Goal: Use online tool/utility: Use online tool/utility

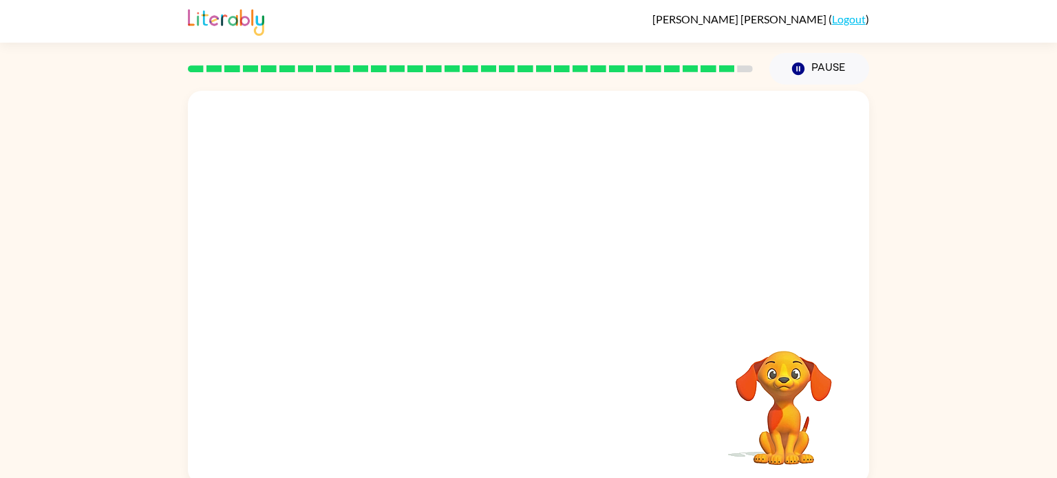
click at [854, 435] on div "Your browser must support playing .mp4 files to use Literably. Please try using…" at bounding box center [528, 287] width 681 height 393
click at [520, 299] on icon "button" at bounding box center [529, 294] width 24 height 24
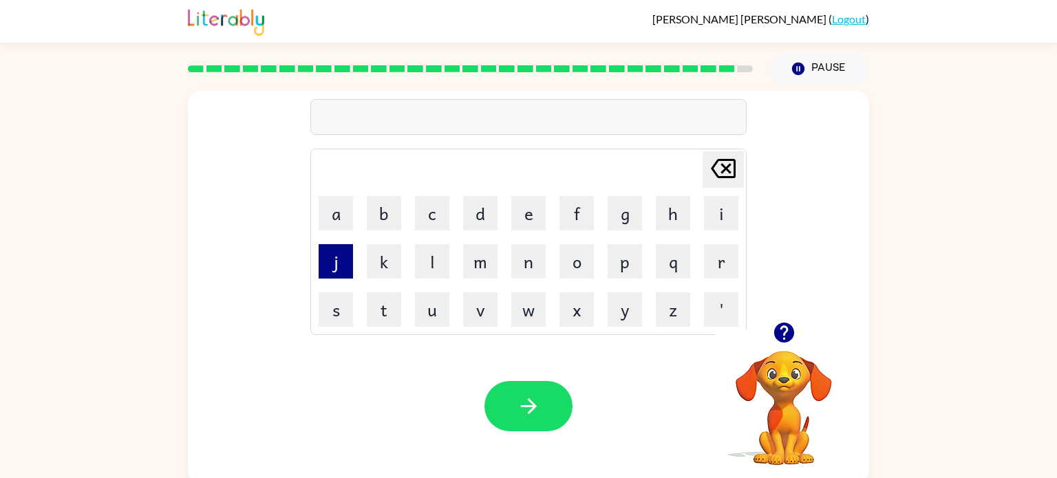
click at [335, 257] on button "j" at bounding box center [336, 261] width 34 height 34
click at [340, 228] on button "a" at bounding box center [336, 213] width 34 height 34
click at [522, 320] on button "w" at bounding box center [528, 310] width 34 height 34
click at [371, 221] on button "b" at bounding box center [384, 213] width 34 height 34
click at [719, 268] on button "r" at bounding box center [721, 261] width 34 height 34
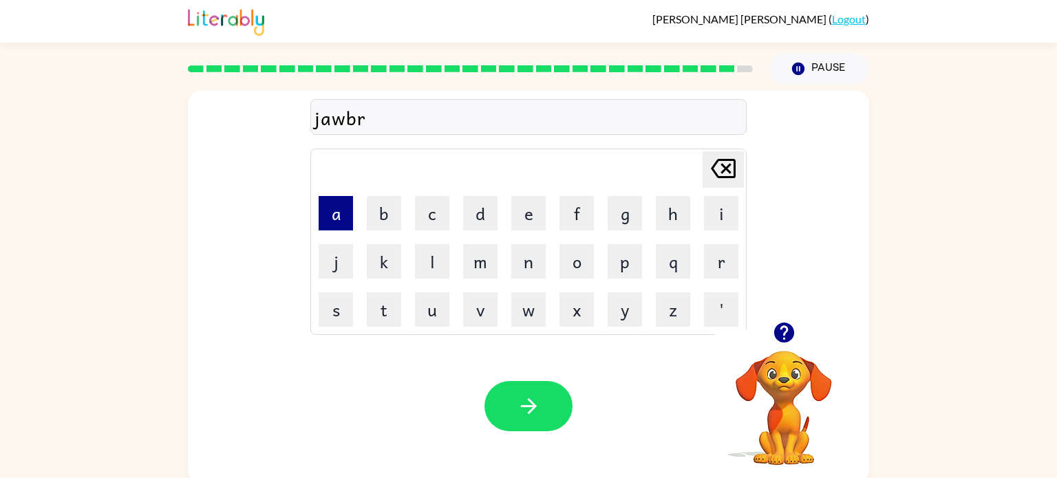
click at [350, 209] on button "a" at bounding box center [336, 213] width 34 height 34
click at [370, 267] on button "k" at bounding box center [384, 261] width 34 height 34
click at [522, 207] on button "e" at bounding box center [528, 213] width 34 height 34
click at [710, 266] on button "r" at bounding box center [721, 261] width 34 height 34
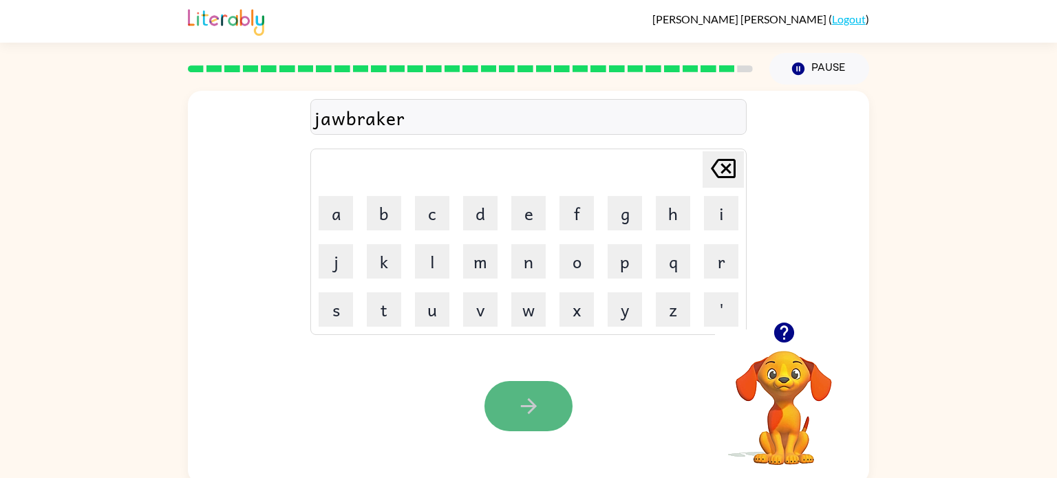
click at [511, 417] on button "button" at bounding box center [529, 406] width 88 height 50
